Goal: Entertainment & Leisure: Consume media (video, audio)

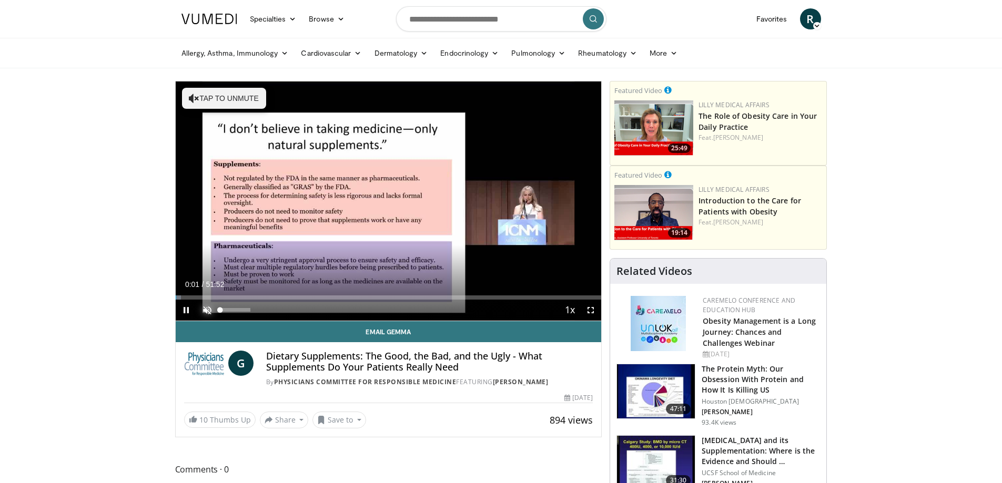
click at [208, 308] on span "Video Player" at bounding box center [207, 310] width 21 height 21
click at [233, 308] on div "42%" at bounding box center [235, 310] width 30 height 4
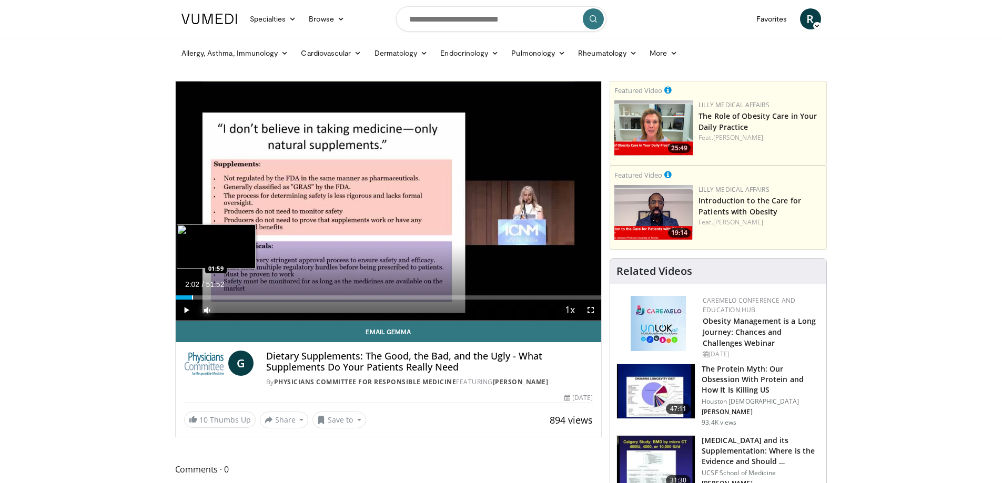
click at [192, 299] on div "Progress Bar" at bounding box center [192, 298] width 1 height 4
click at [199, 299] on div "Progress Bar" at bounding box center [199, 298] width 1 height 4
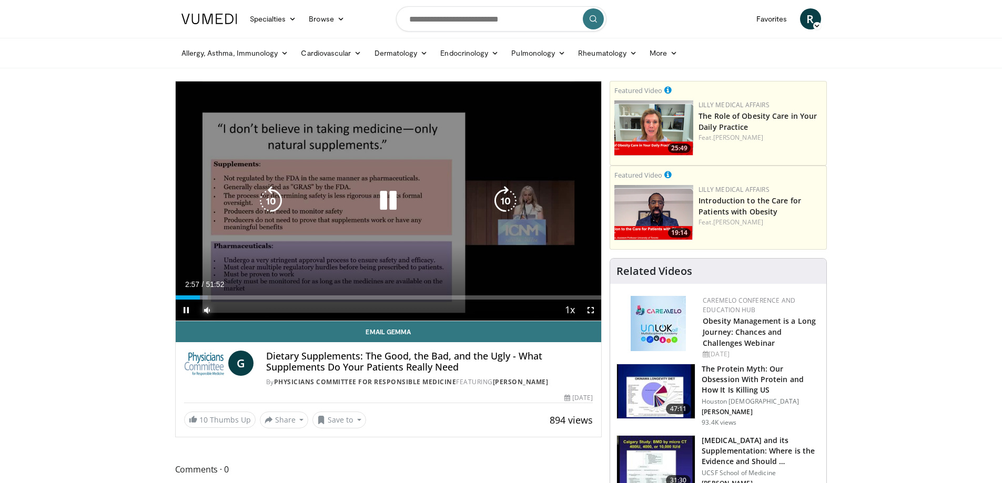
click at [207, 299] on div "Loaded : 7.65% 02:58 02:49" at bounding box center [389, 298] width 426 height 4
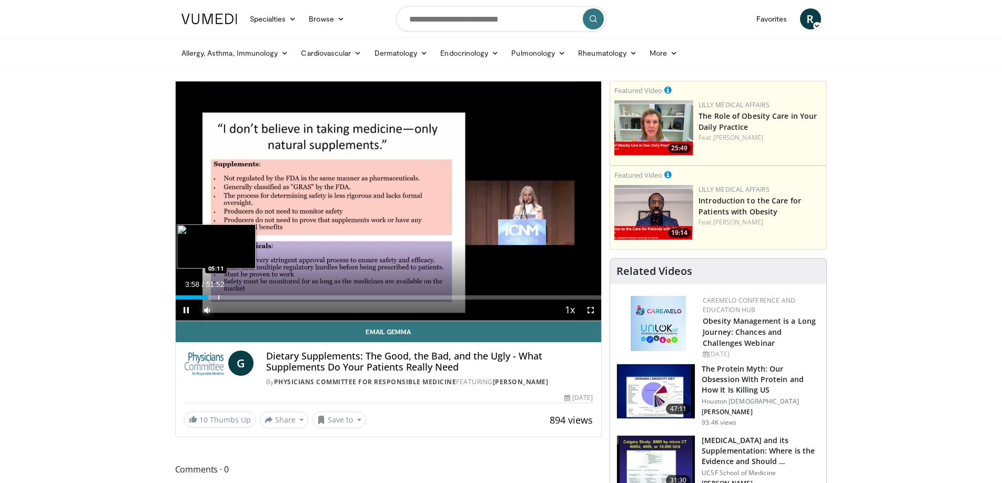
click at [219, 297] on div "Progress Bar" at bounding box center [218, 298] width 1 height 4
click at [232, 297] on div "Progress Bar" at bounding box center [232, 298] width 1 height 4
click at [258, 297] on div "Progress Bar" at bounding box center [258, 298] width 1 height 4
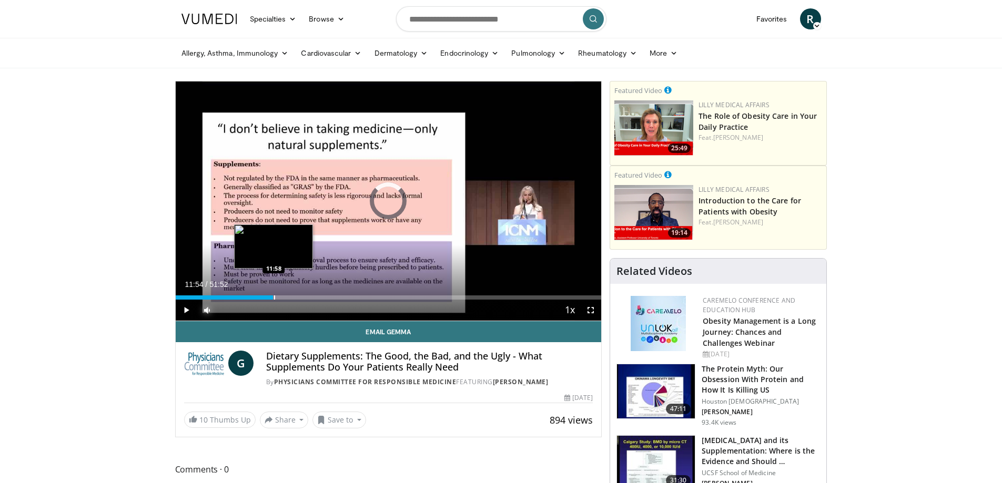
click at [274, 297] on div "Progress Bar" at bounding box center [274, 298] width 1 height 4
click at [307, 298] on div "Progress Bar" at bounding box center [307, 298] width 1 height 4
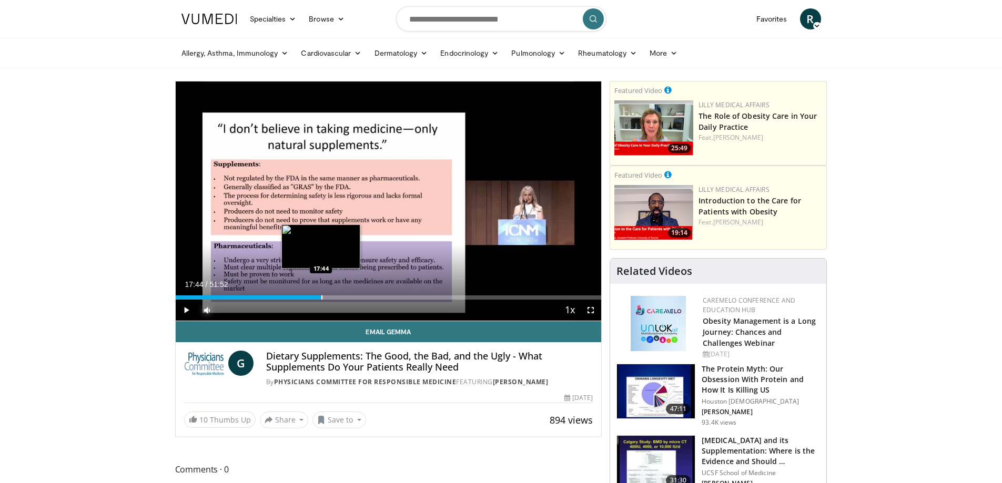
click at [321, 294] on div "Loaded : 34.75% 17:44 17:44" at bounding box center [389, 295] width 426 height 10
click at [332, 298] on div "Progress Bar" at bounding box center [332, 298] width 1 height 4
click at [342, 298] on div "Progress Bar" at bounding box center [342, 298] width 1 height 4
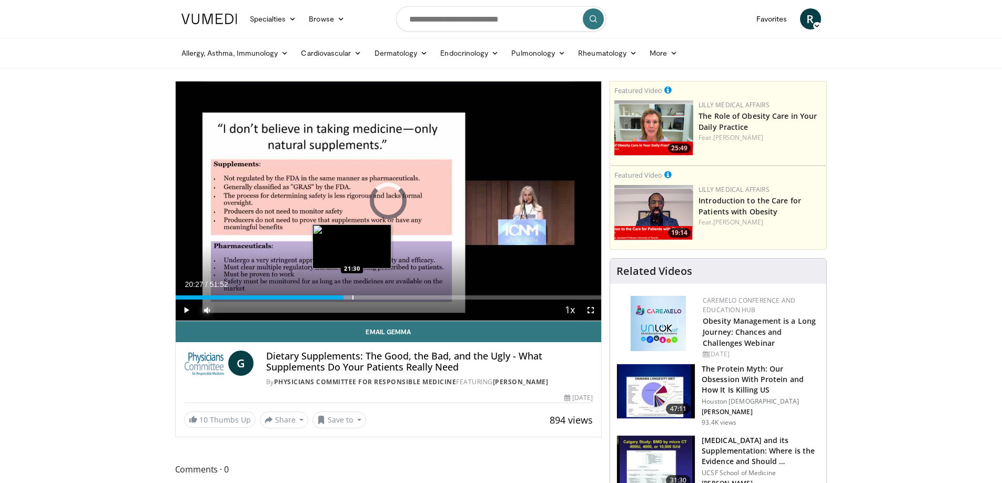
click at [352, 297] on div "Progress Bar" at bounding box center [352, 298] width 1 height 4
click at [363, 297] on div "Progress Bar" at bounding box center [363, 298] width 1 height 4
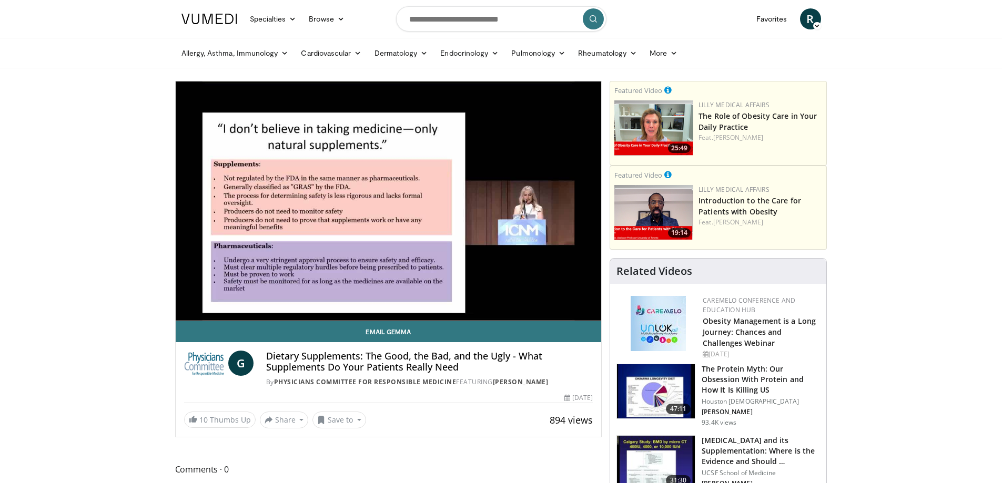
click at [372, 297] on div "10 seconds Tap to unmute" at bounding box center [389, 201] width 426 height 239
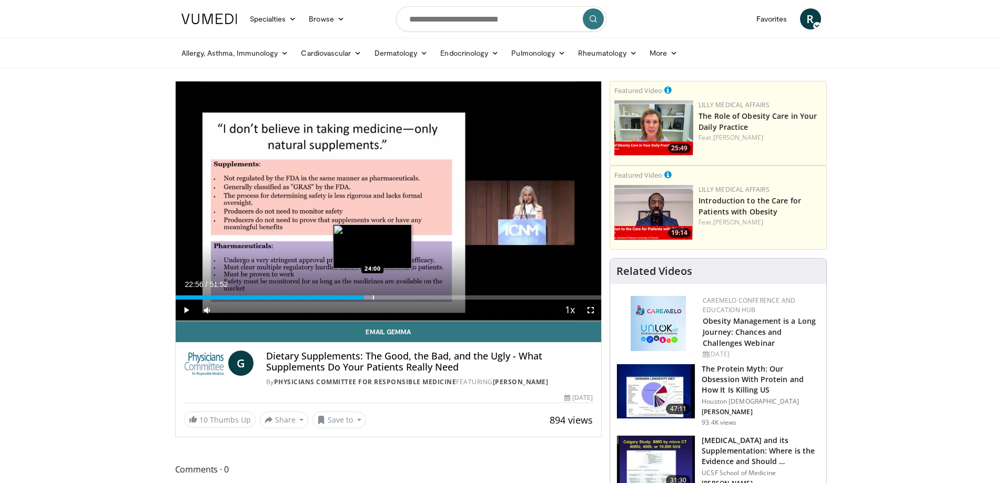
click at [373, 298] on div "Progress Bar" at bounding box center [373, 298] width 1 height 4
click at [186, 310] on span "Video Player" at bounding box center [186, 310] width 21 height 21
click at [384, 294] on div "Loaded : 48.84% 24:19 25:29" at bounding box center [389, 295] width 426 height 10
click at [378, 299] on div "Progress Bar" at bounding box center [378, 298] width 1 height 4
click at [409, 298] on div "Progress Bar" at bounding box center [409, 298] width 1 height 4
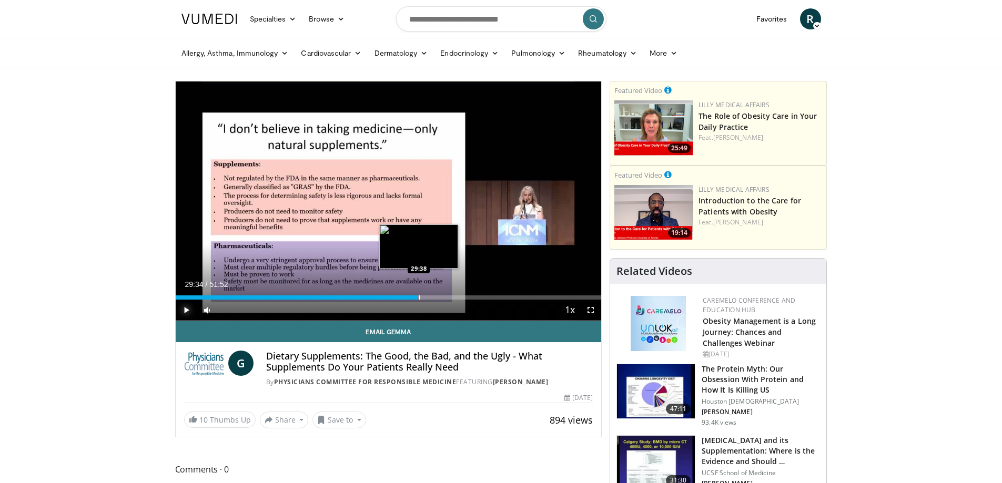
click at [419, 296] on div "Progress Bar" at bounding box center [419, 298] width 1 height 4
click at [429, 296] on div "Progress Bar" at bounding box center [429, 298] width 1 height 4
click at [439, 296] on div "Progress Bar" at bounding box center [439, 298] width 1 height 4
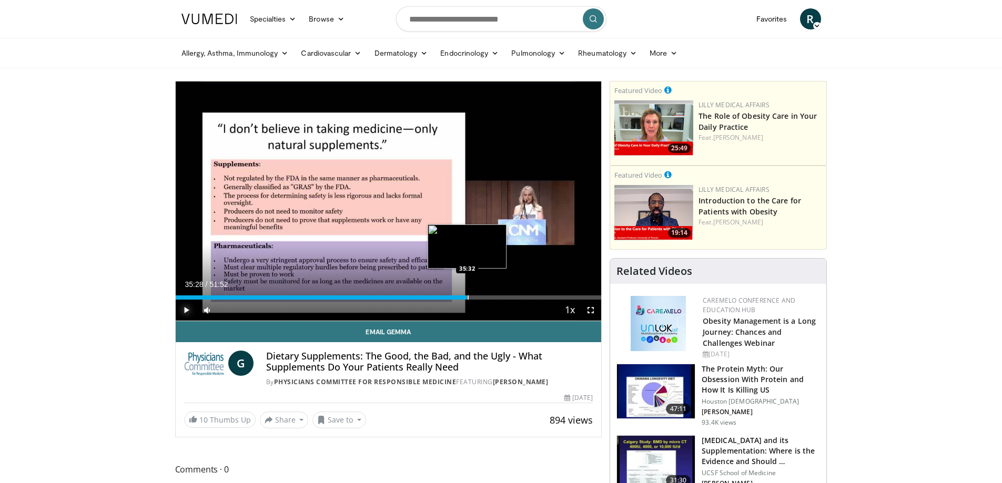
click at [466, 296] on div "Loaded : 68.44% 34:25 35:32" at bounding box center [389, 298] width 426 height 4
click at [478, 296] on div "Progress Bar" at bounding box center [478, 298] width 1 height 4
click at [487, 297] on div "Progress Bar" at bounding box center [487, 298] width 1 height 4
click at [513, 296] on div "Progress Bar" at bounding box center [513, 298] width 1 height 4
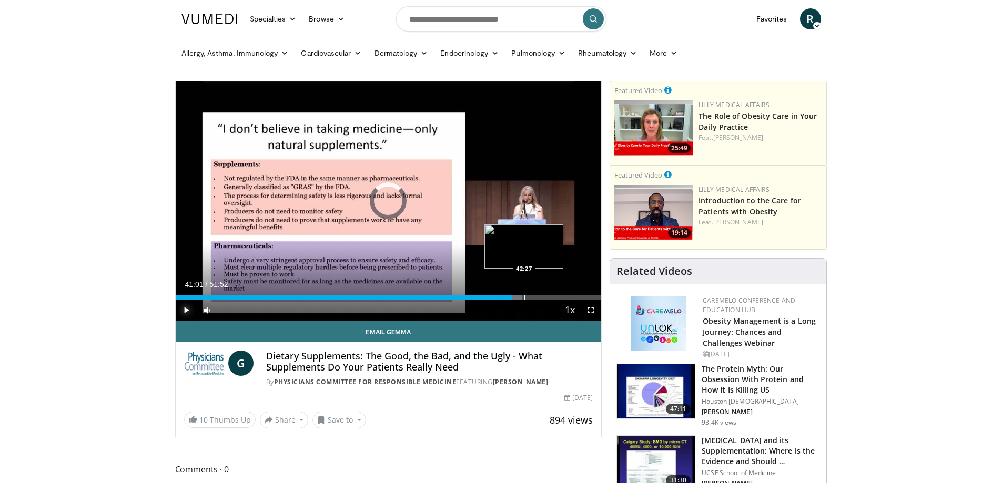
click at [524, 298] on div "Progress Bar" at bounding box center [524, 298] width 1 height 4
click at [537, 298] on div "Progress Bar" at bounding box center [537, 298] width 1 height 4
click at [545, 298] on div "Progress Bar" at bounding box center [545, 298] width 1 height 4
click at [554, 296] on div "Progress Bar" at bounding box center [554, 298] width 1 height 4
